Goal: Information Seeking & Learning: Learn about a topic

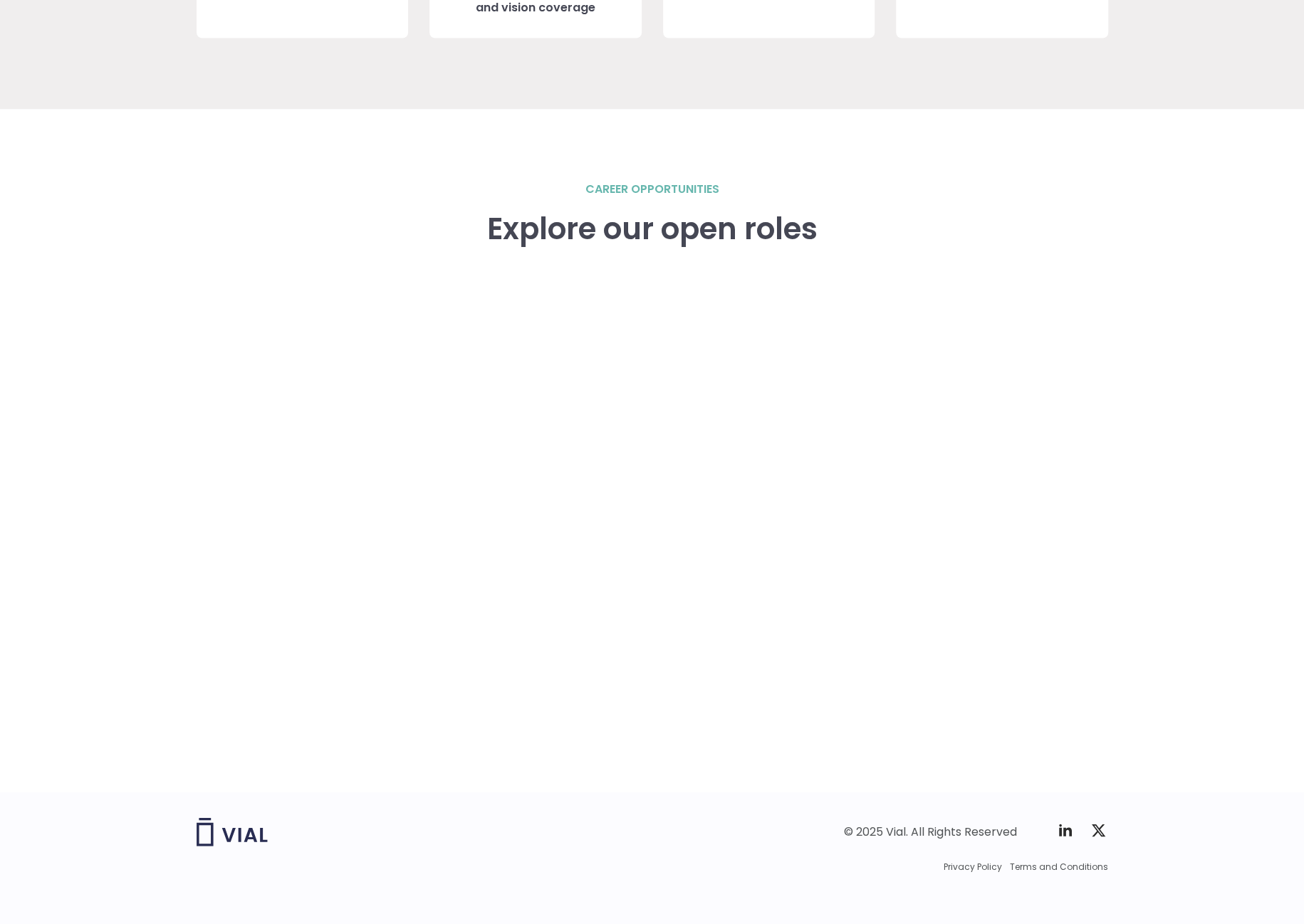
scroll to position [1860, 0]
click at [232, 410] on div "career opportunities Explore our open roles" at bounding box center [652, 486] width 911 height 611
click at [220, 492] on div "career opportunities Explore our open roles" at bounding box center [652, 486] width 911 height 611
click at [211, 429] on div "career opportunities Explore our open roles" at bounding box center [652, 486] width 911 height 611
click at [207, 333] on div "career opportunities Explore our open roles" at bounding box center [652, 486] width 911 height 611
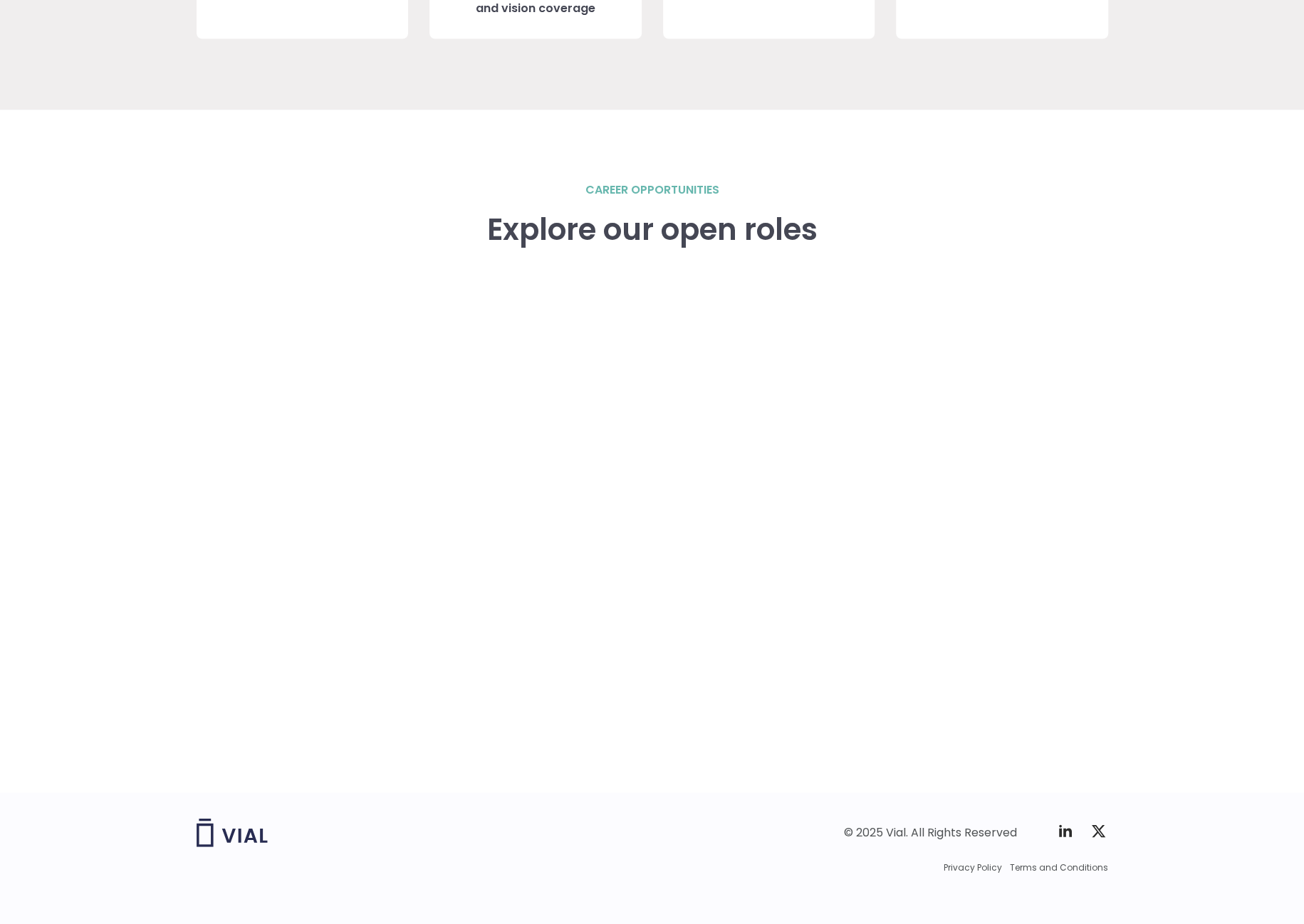
click at [195, 455] on div "career opportunities Explore our open roles" at bounding box center [652, 451] width 1304 height 682
click at [1185, 448] on div "career opportunities Explore our open roles" at bounding box center [652, 451] width 1304 height 682
click at [1180, 442] on div "career opportunities Explore our open roles" at bounding box center [652, 451] width 1304 height 682
drag, startPoint x: 1073, startPoint y: 436, endPoint x: 1068, endPoint y: 443, distance: 8.6
click at [1073, 437] on div "career opportunities Explore our open roles" at bounding box center [652, 486] width 911 height 611
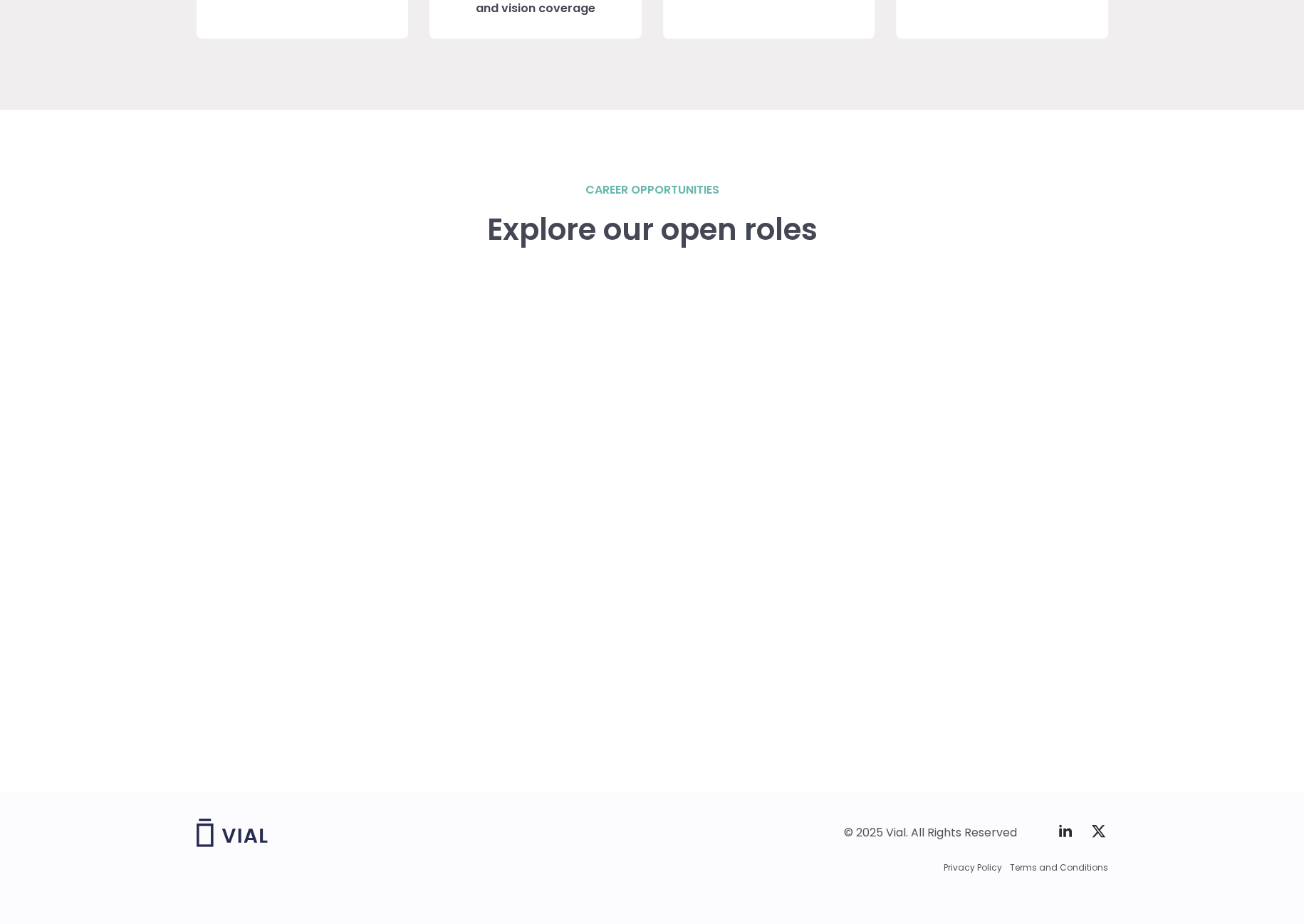
click at [1019, 487] on div "career opportunities Explore our open roles" at bounding box center [652, 486] width 911 height 611
